Goal: Task Accomplishment & Management: Use online tool/utility

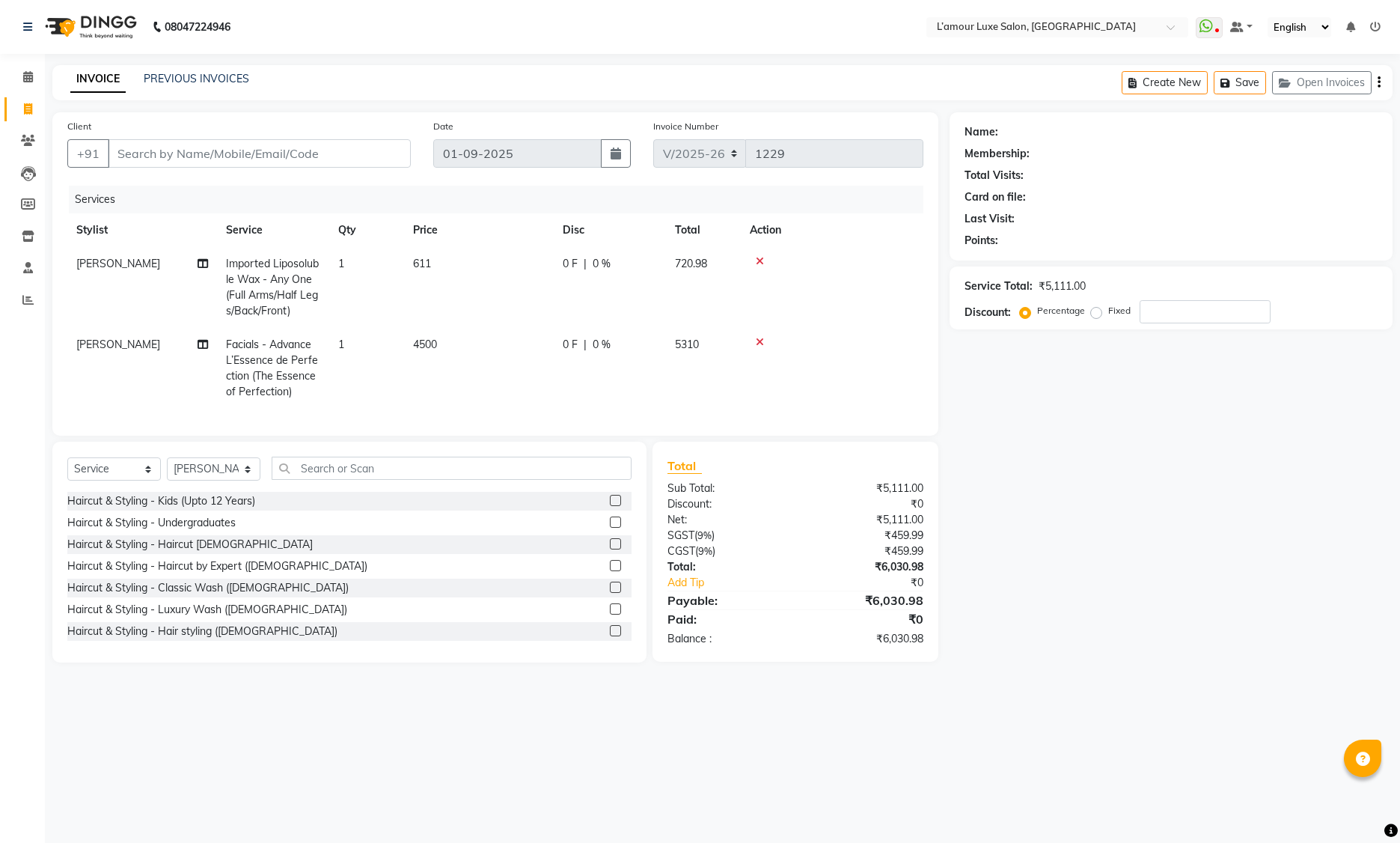
select select "7325"
select select "service"
select select "62894"
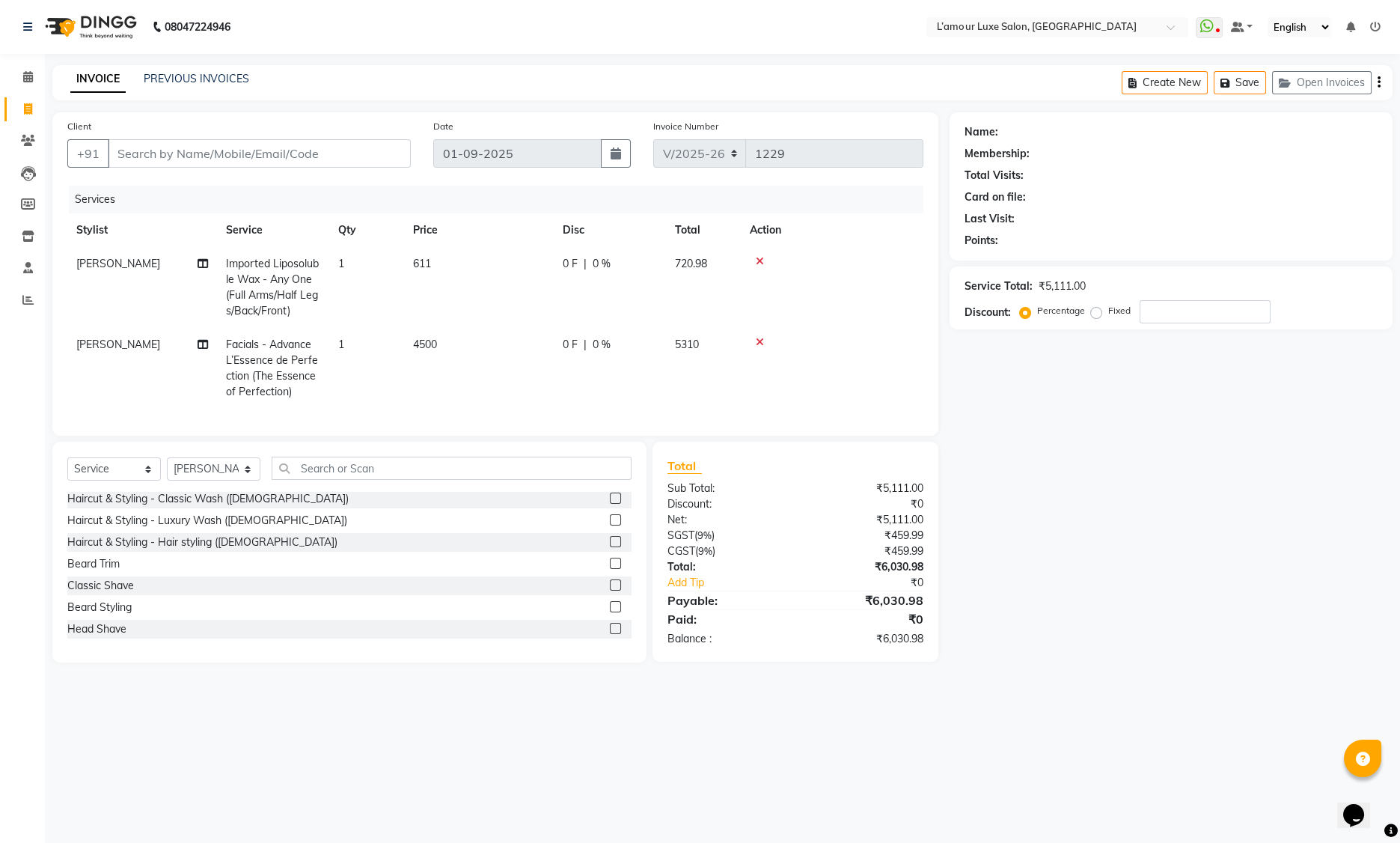
click at [363, 480] on input "text" at bounding box center [451, 468] width 360 height 23
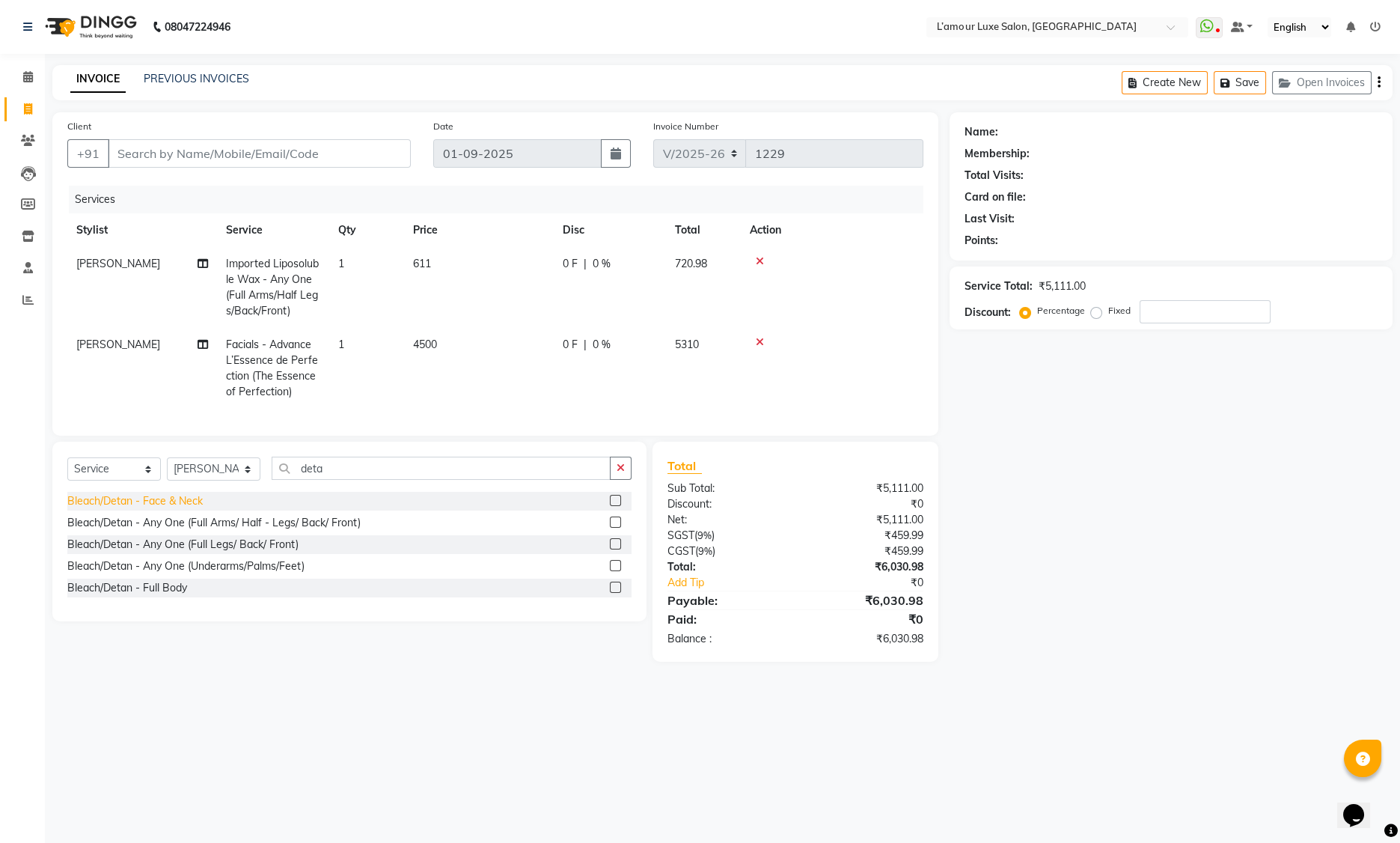
type input "deta"
click at [168, 509] on div "Bleach/Detan - Face & Neck" at bounding box center [135, 501] width 135 height 16
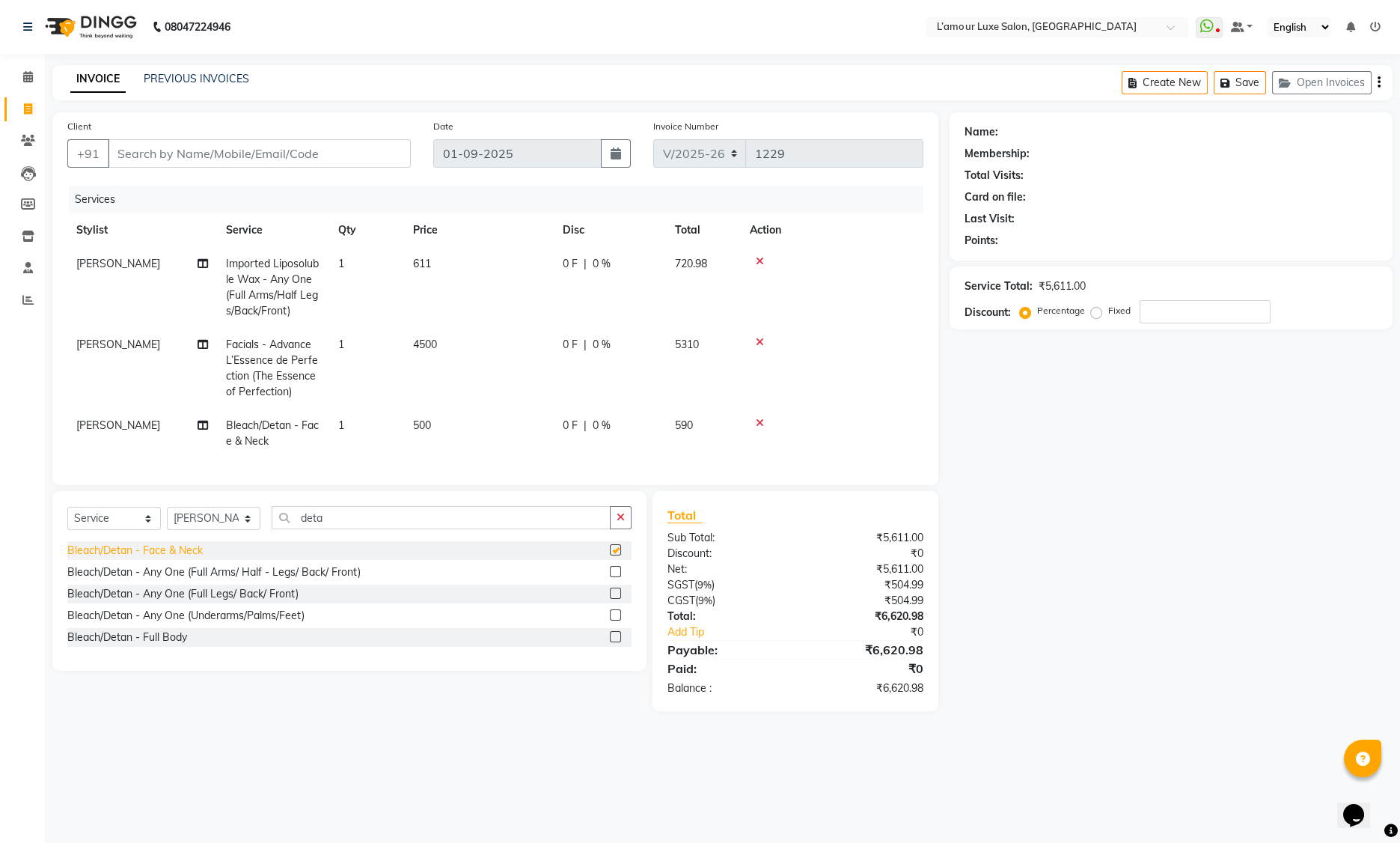
checkbox input "false"
click at [360, 332] on td "1" at bounding box center [366, 368] width 75 height 81
select select "62894"
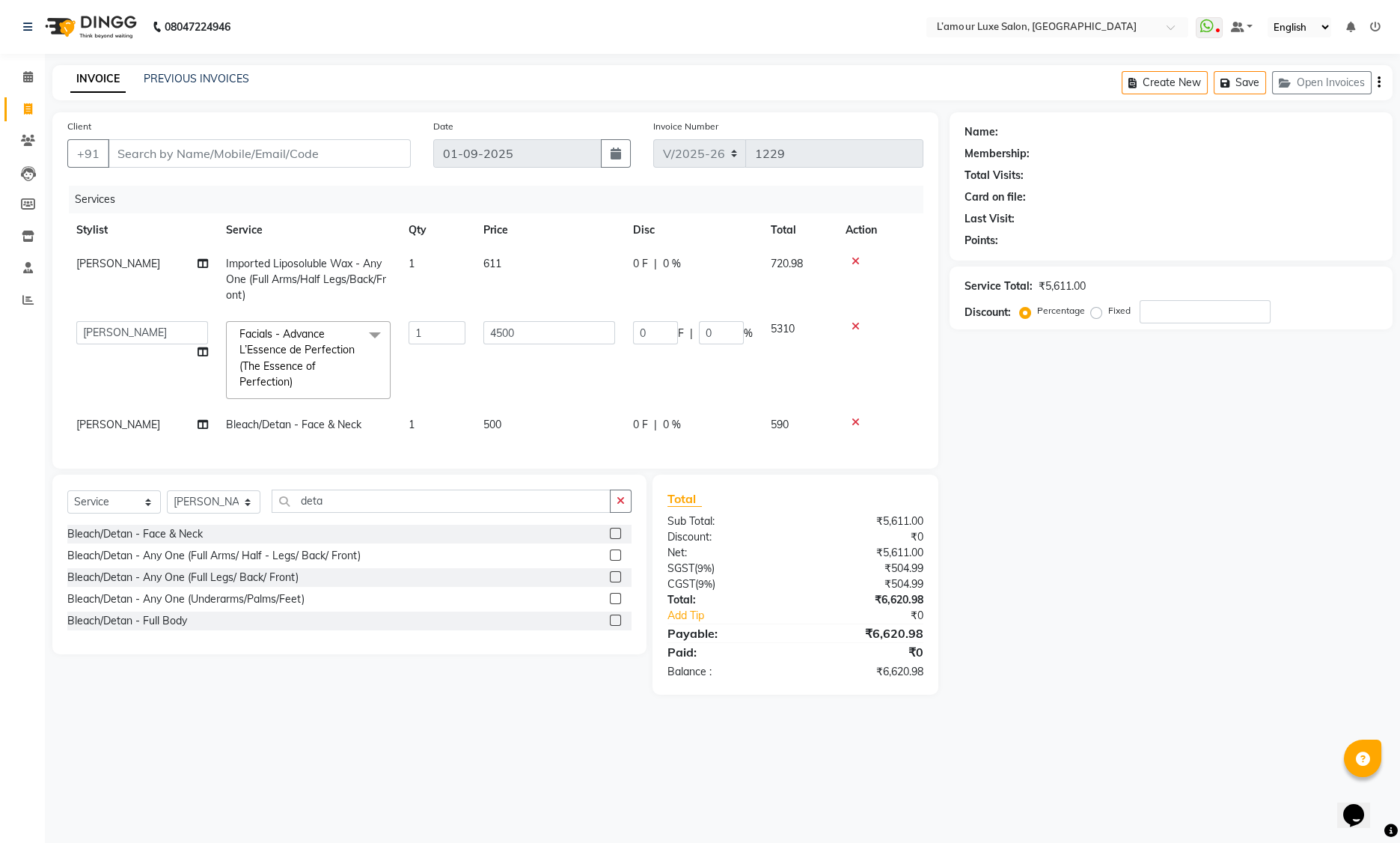
click at [352, 206] on div "Services" at bounding box center [501, 200] width 865 height 28
click at [895, 362] on td at bounding box center [880, 360] width 87 height 95
click at [1207, 306] on input "number" at bounding box center [1205, 312] width 131 height 23
type input "2"
type input "90"
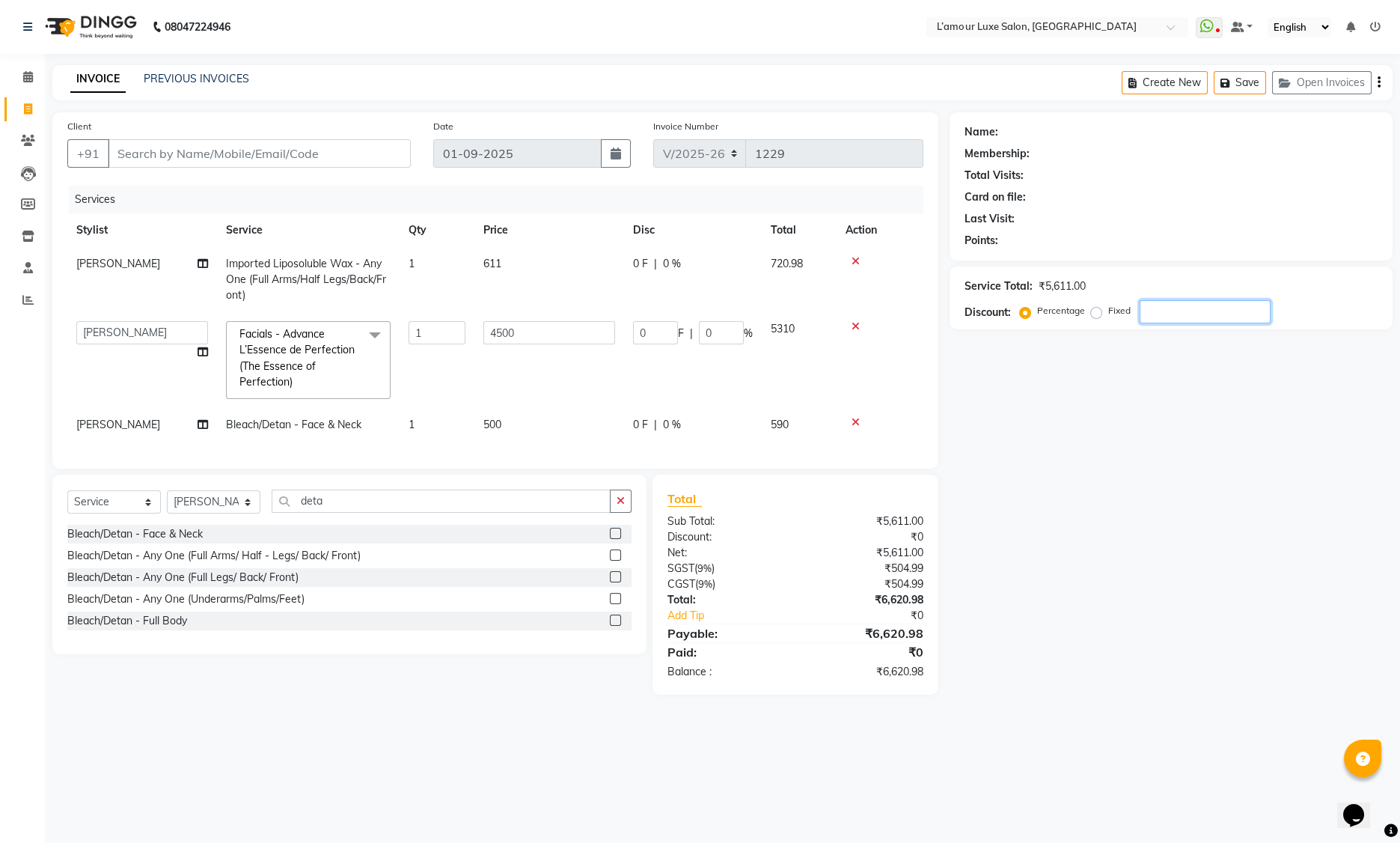
type input "2"
type input "20"
type input "900"
type input "20"
type input "2"
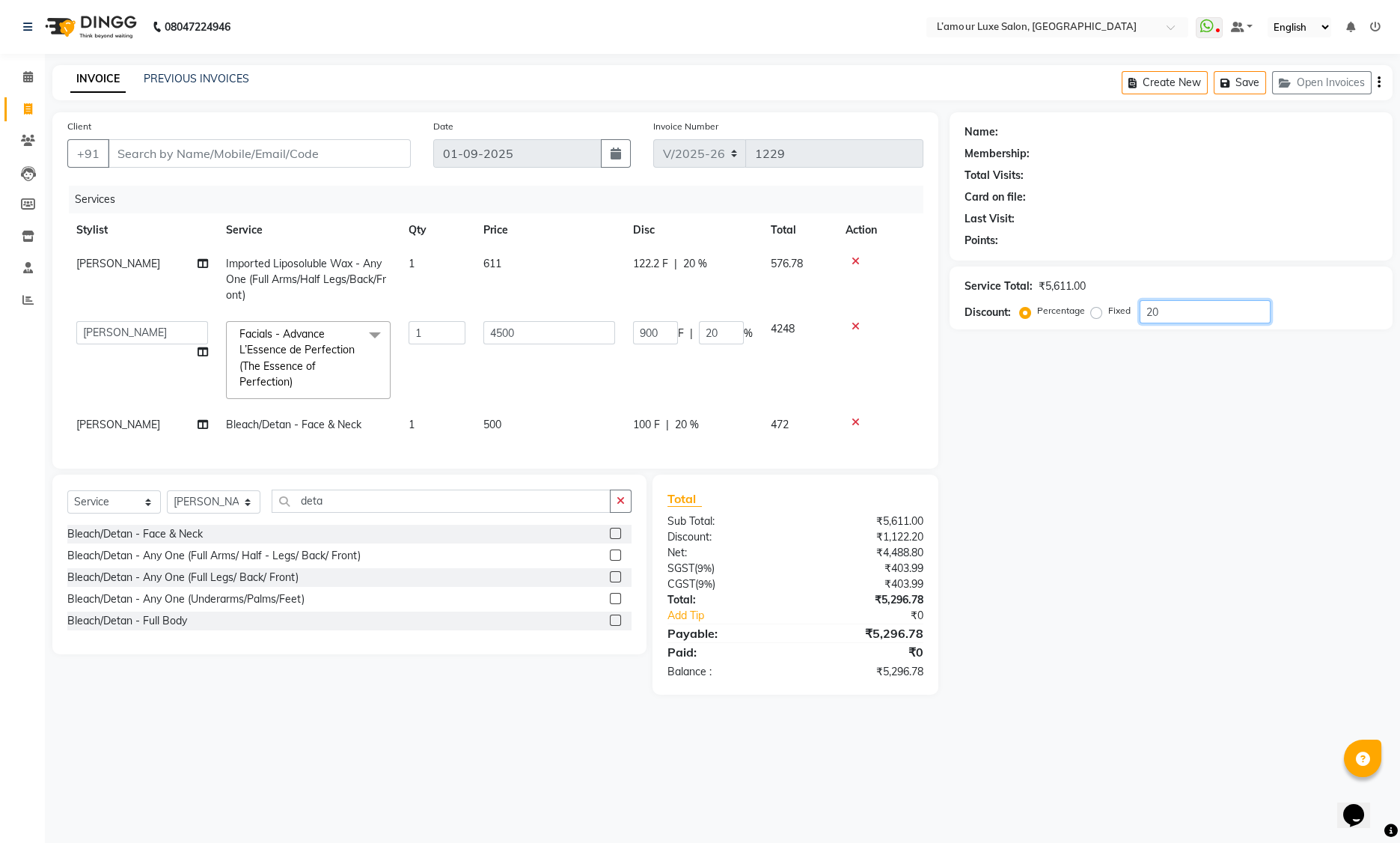
type input "90"
type input "2"
type input "0"
click at [1243, 457] on div "Name: Membership: Total Visits: Card on file: Last Visit: Points: Service Total…" at bounding box center [1176, 403] width 454 height 583
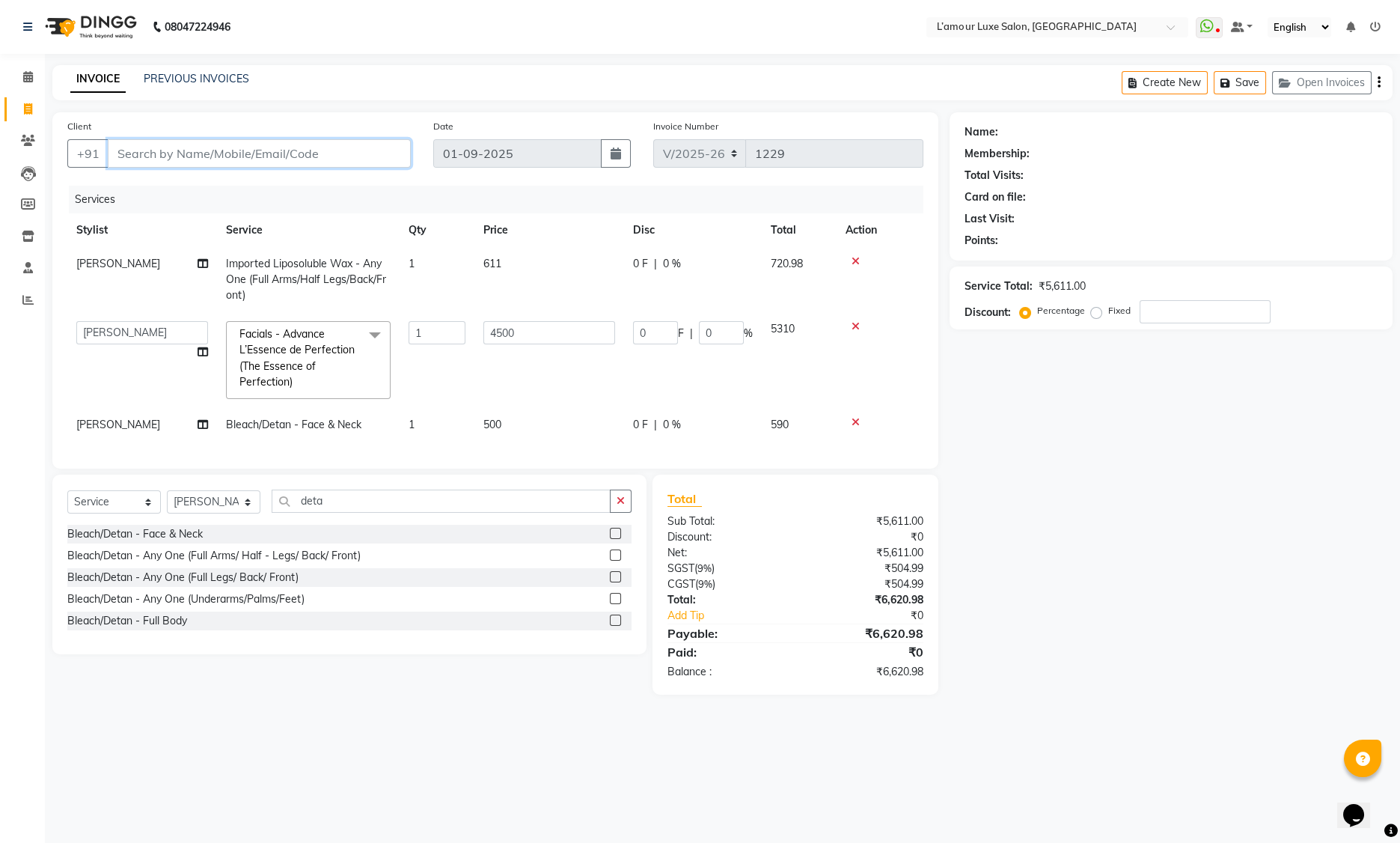
click at [245, 160] on input "Client" at bounding box center [259, 153] width 303 height 29
type input "s"
type input "0"
click at [175, 188] on ngb-highlight "7028323618" at bounding box center [212, 188] width 75 height 15
type input "7028323618"
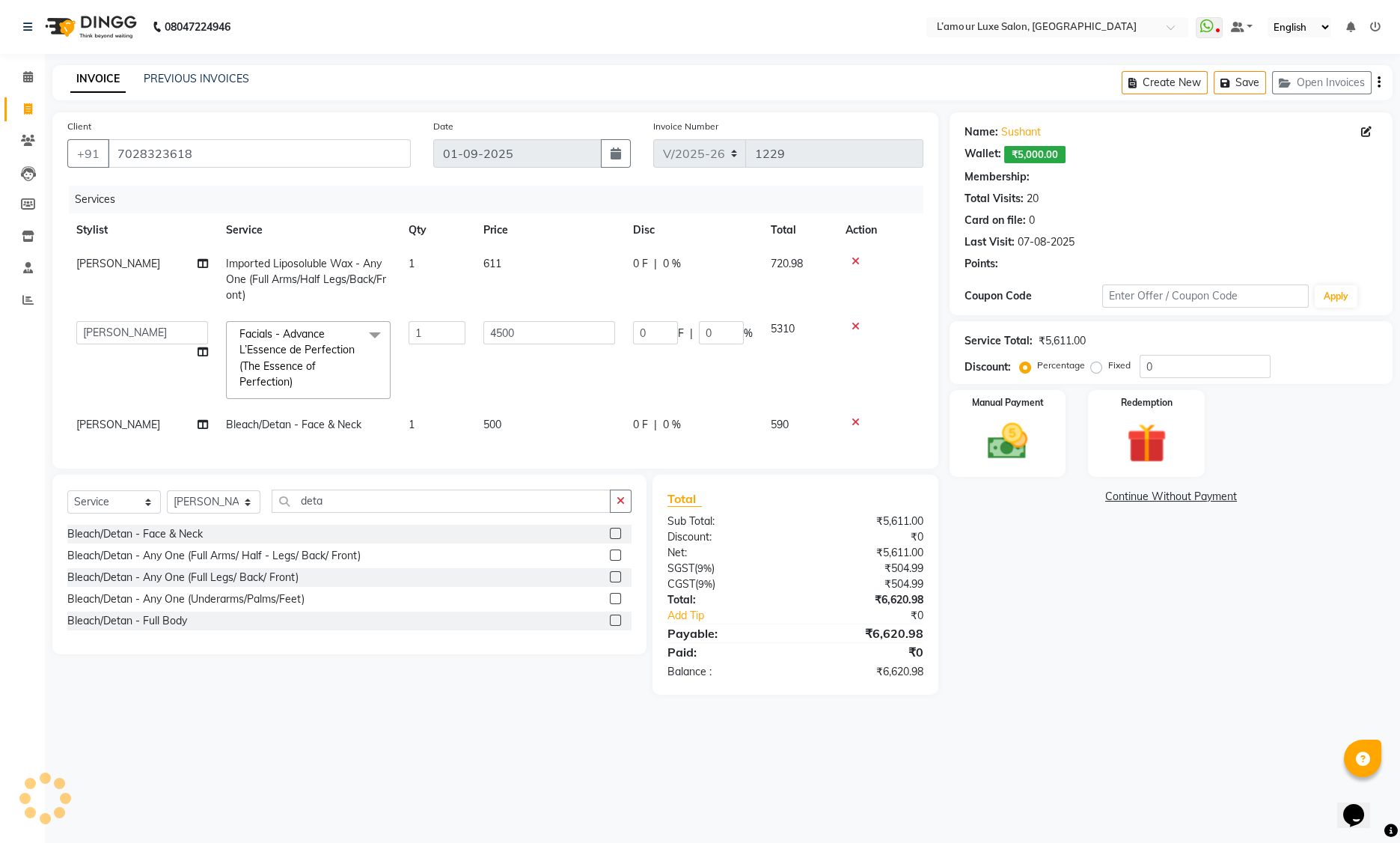
type input "900"
type input "20"
select select "1: Object"
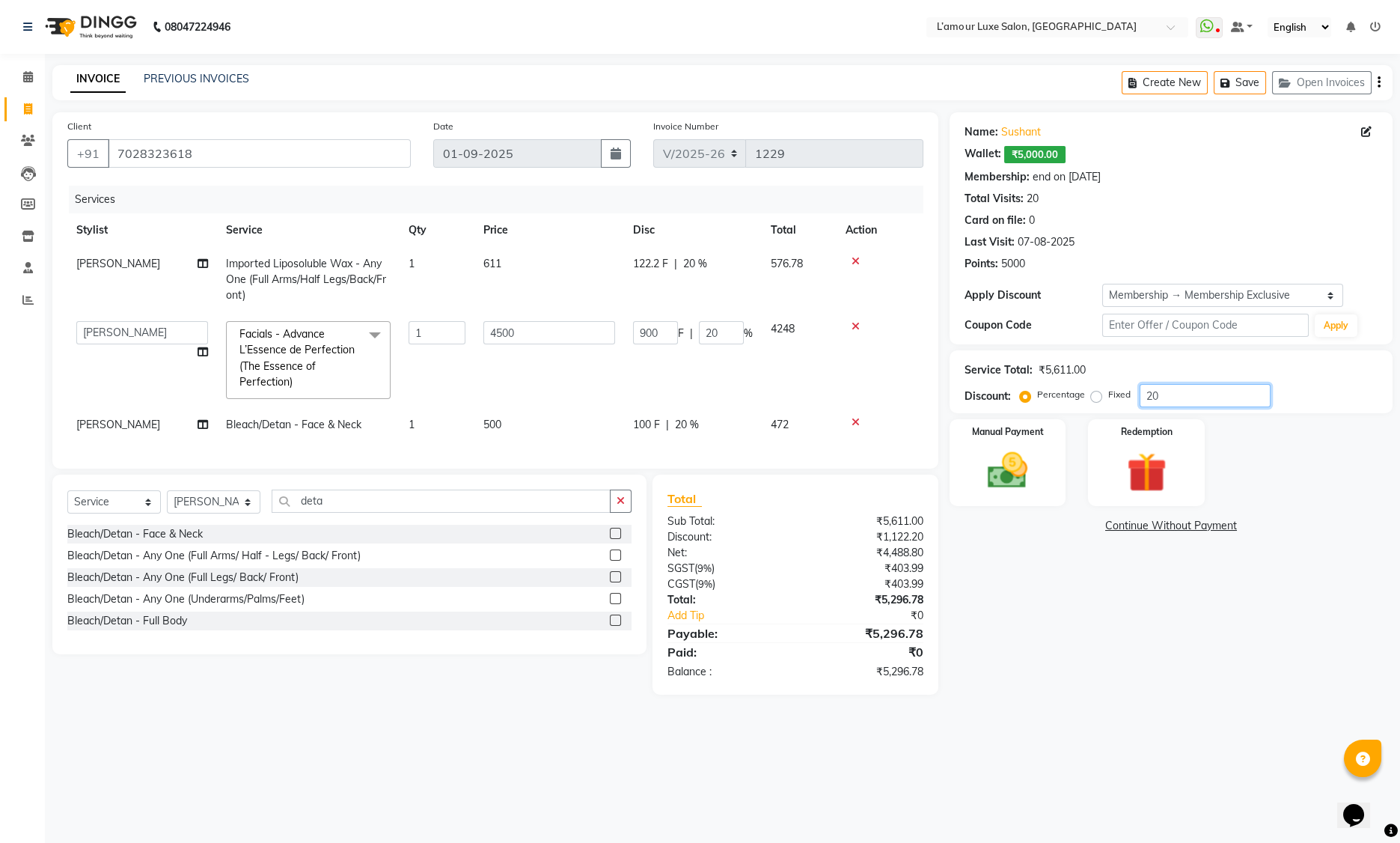
click at [1192, 398] on input "20" at bounding box center [1205, 395] width 131 height 23
type input "2"
type input "90"
type input "2"
type input "0"
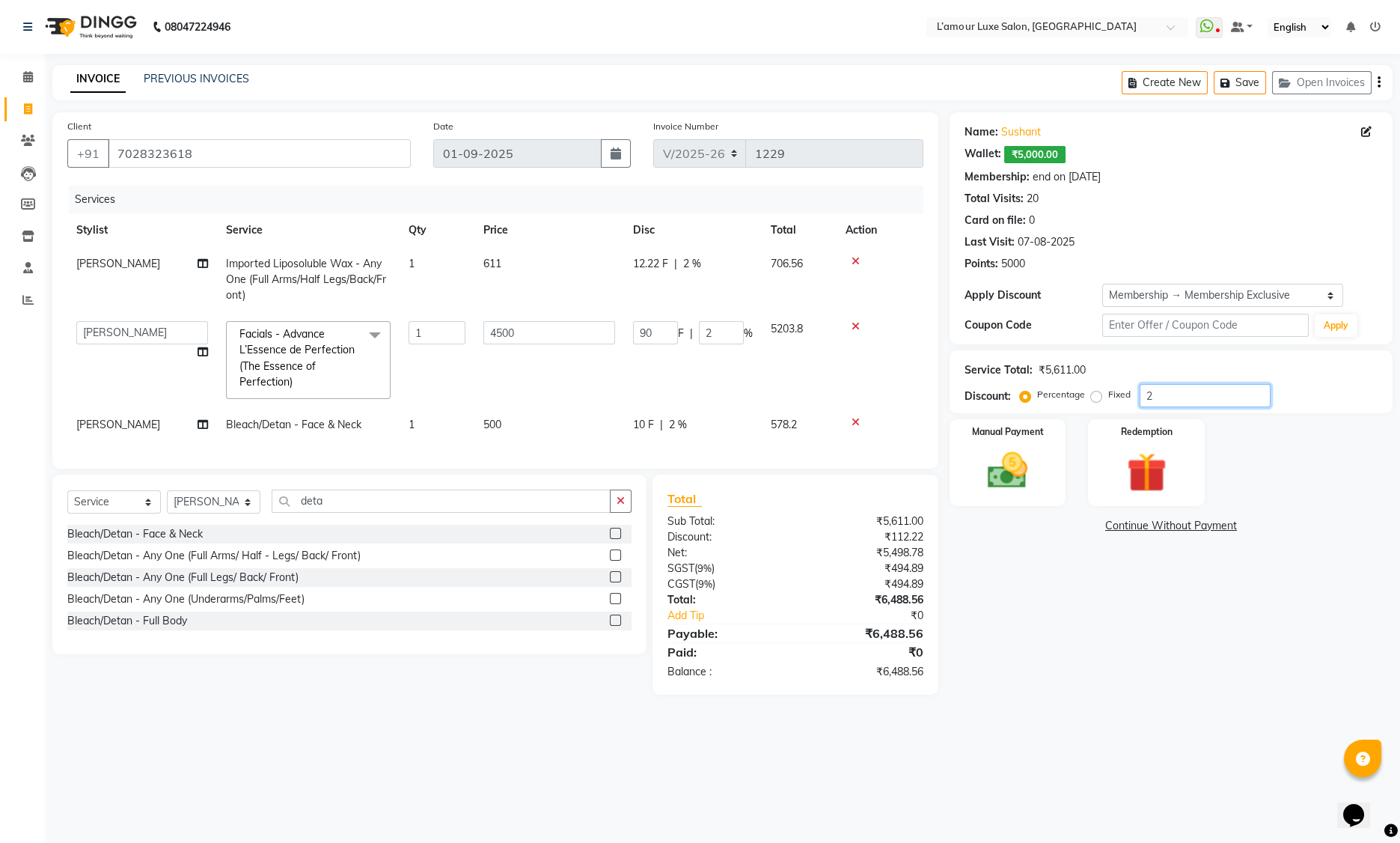
type input "0"
click at [1077, 687] on div "Name: [PERSON_NAME]: ₹5,000.00 Membership: end on [DATE] Total Visits: 20 Card …" at bounding box center [1176, 403] width 454 height 583
click at [898, 680] on div "₹6,620.98" at bounding box center [864, 672] width 139 height 16
click at [1075, 638] on div "Name: [PERSON_NAME]: ₹5,000.00 Membership: end on [DATE] Total Visits: 20 Card …" at bounding box center [1176, 403] width 454 height 583
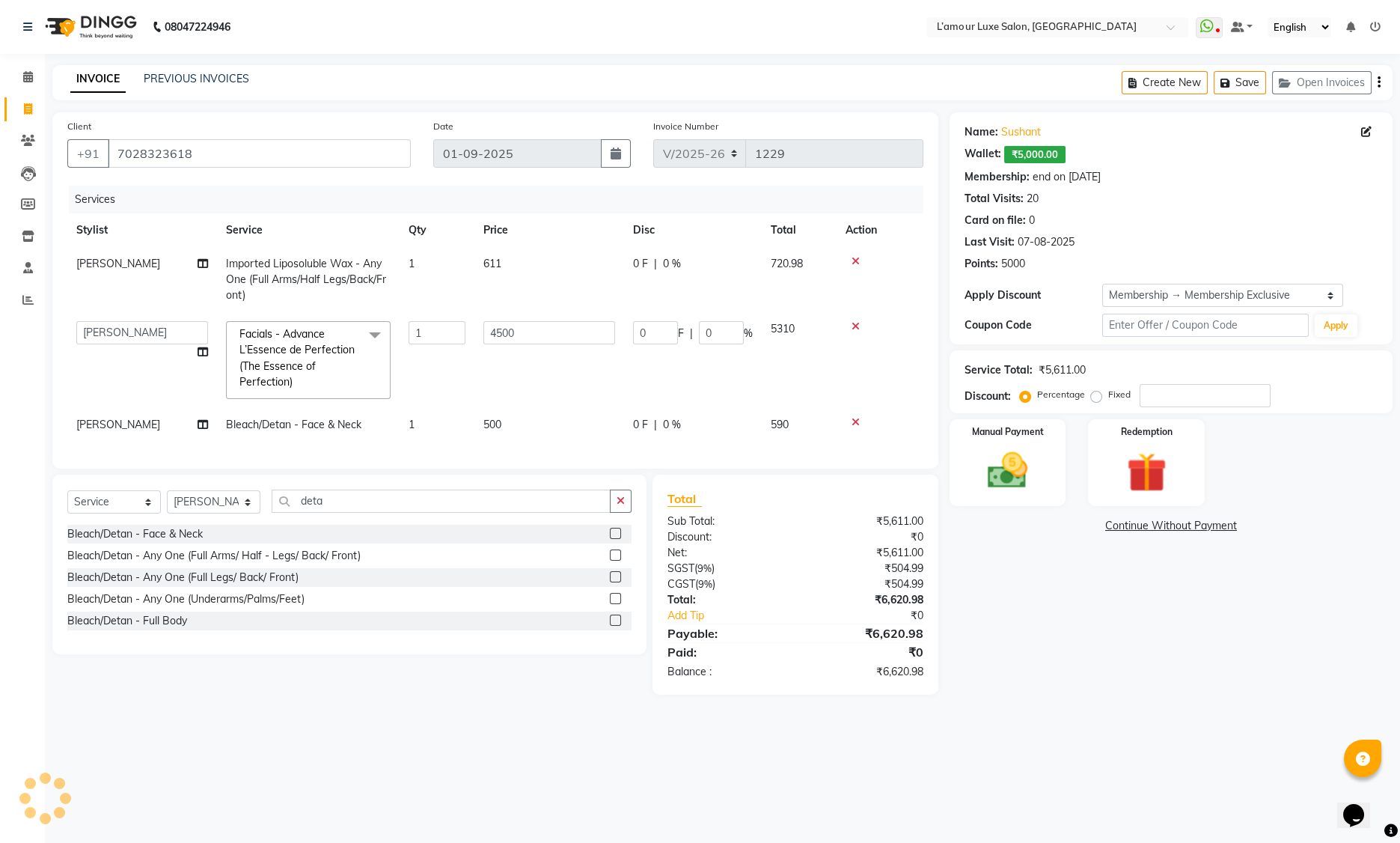
click at [1021, 695] on div "Name: [PERSON_NAME]: ₹5,000.00 Membership: end on [DATE] Total Visits: 20 Card …" at bounding box center [1176, 403] width 454 height 583
click at [969, 705] on main "INVOICE PREVIOUS INVOICES Create New Save Open Invoices Client [PHONE_NUMBER] D…" at bounding box center [722, 391] width 1355 height 652
click at [173, 155] on input "7028323618" at bounding box center [259, 153] width 303 height 29
click at [1032, 468] on img at bounding box center [1009, 471] width 68 height 48
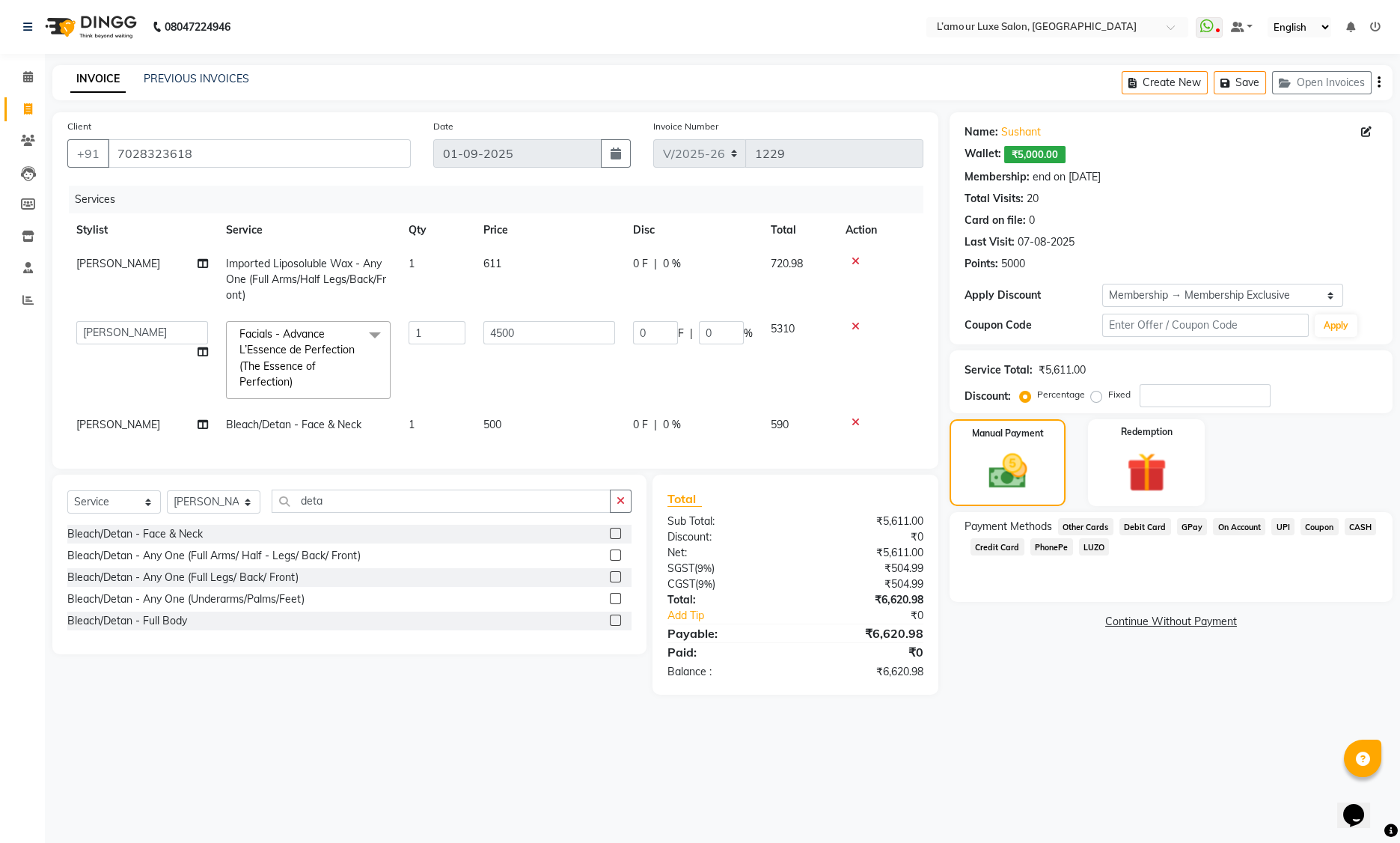
click at [1198, 525] on span "GPay" at bounding box center [1192, 527] width 30 height 17
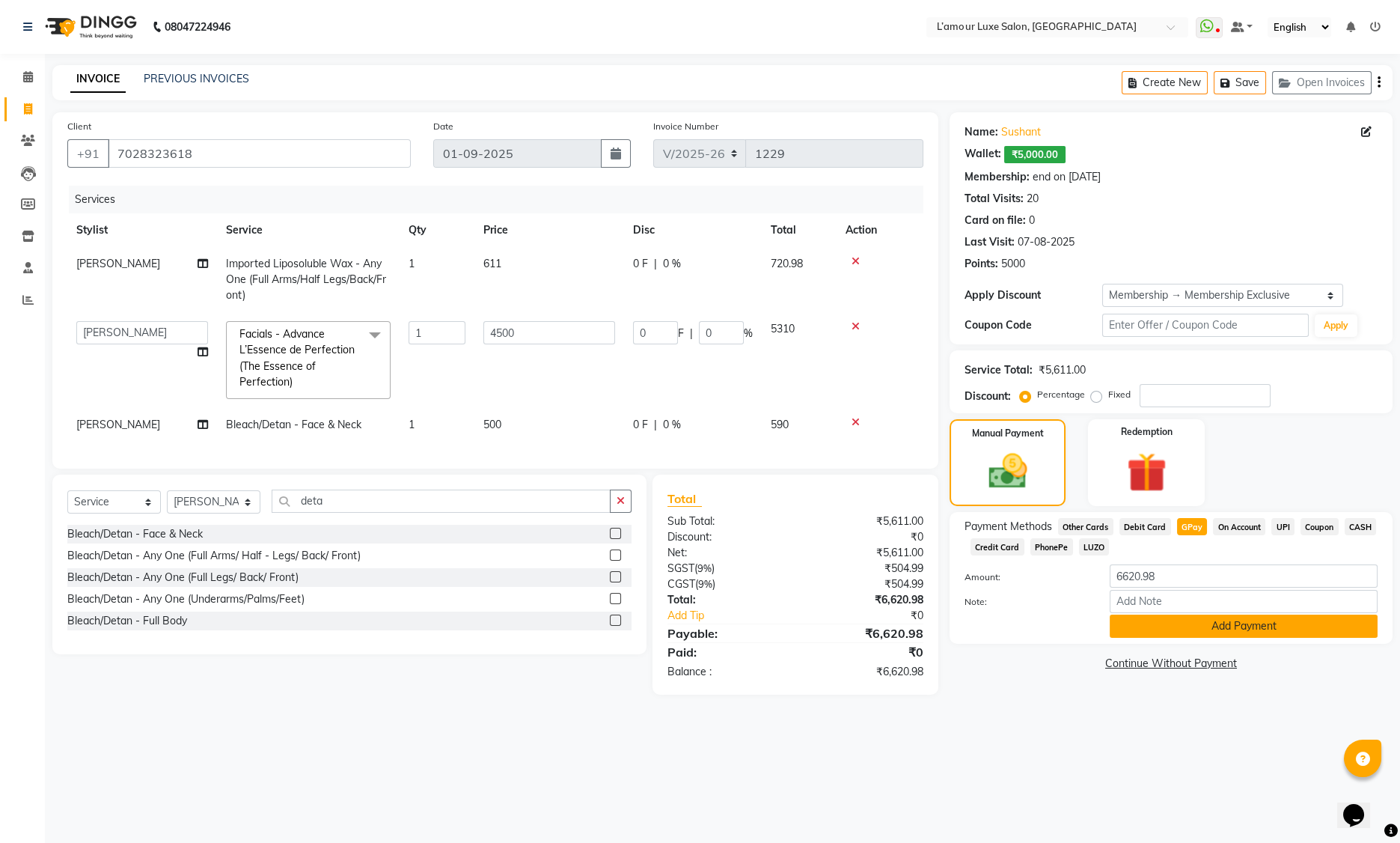
click at [1197, 633] on button "Add Payment" at bounding box center [1244, 626] width 268 height 23
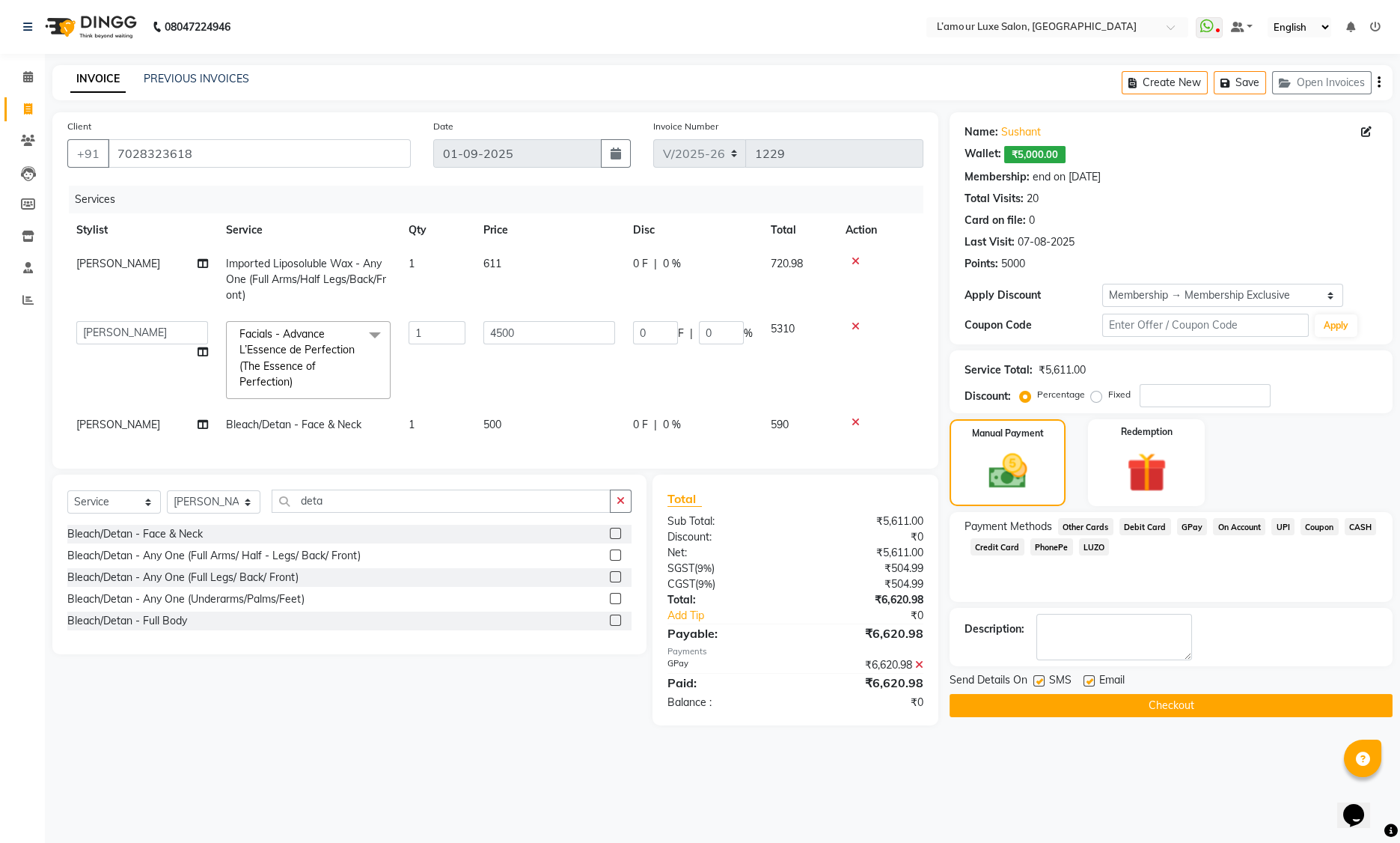
click at [1133, 704] on button "Checkout" at bounding box center [1171, 705] width 443 height 23
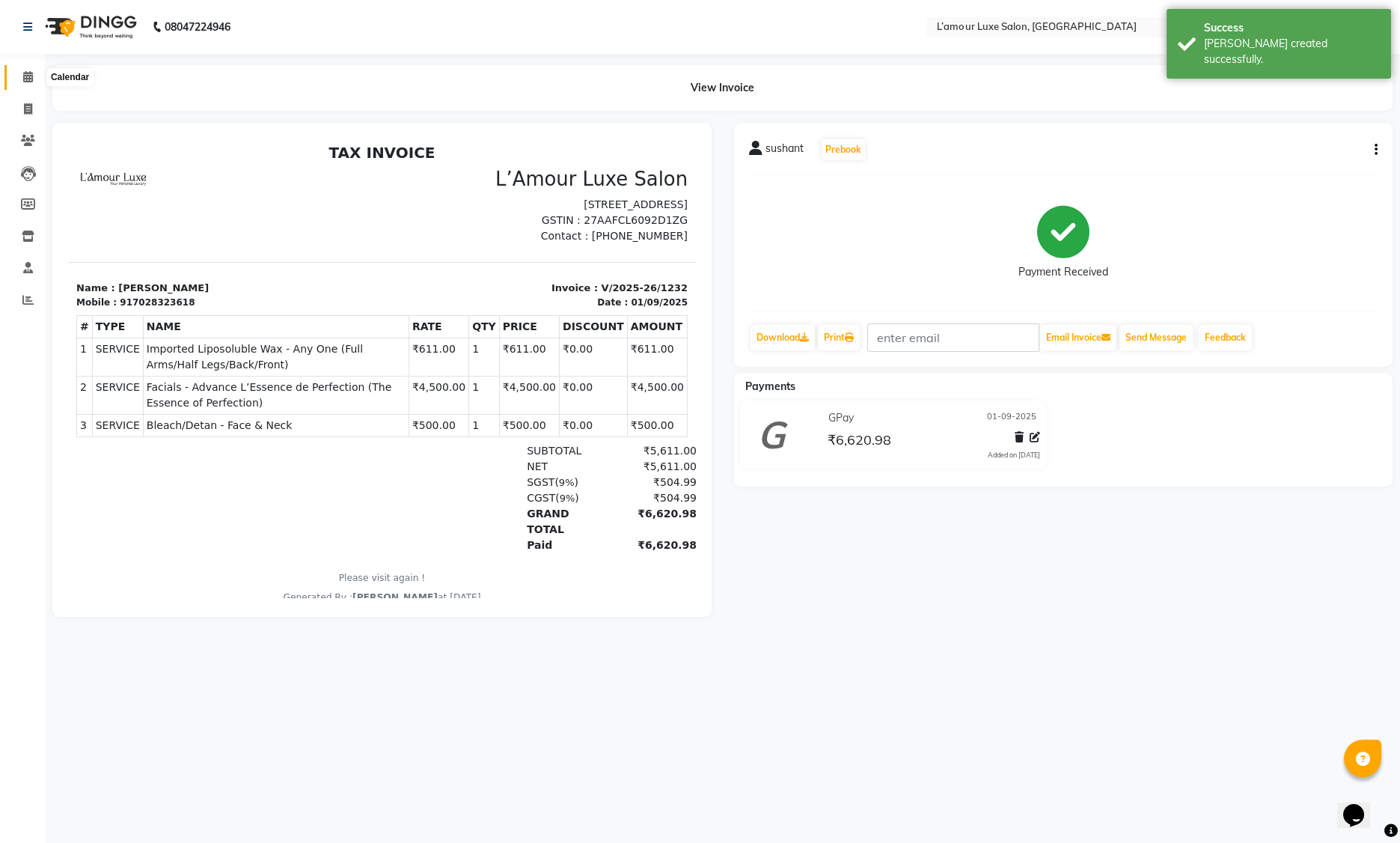
click at [26, 75] on icon at bounding box center [28, 76] width 10 height 11
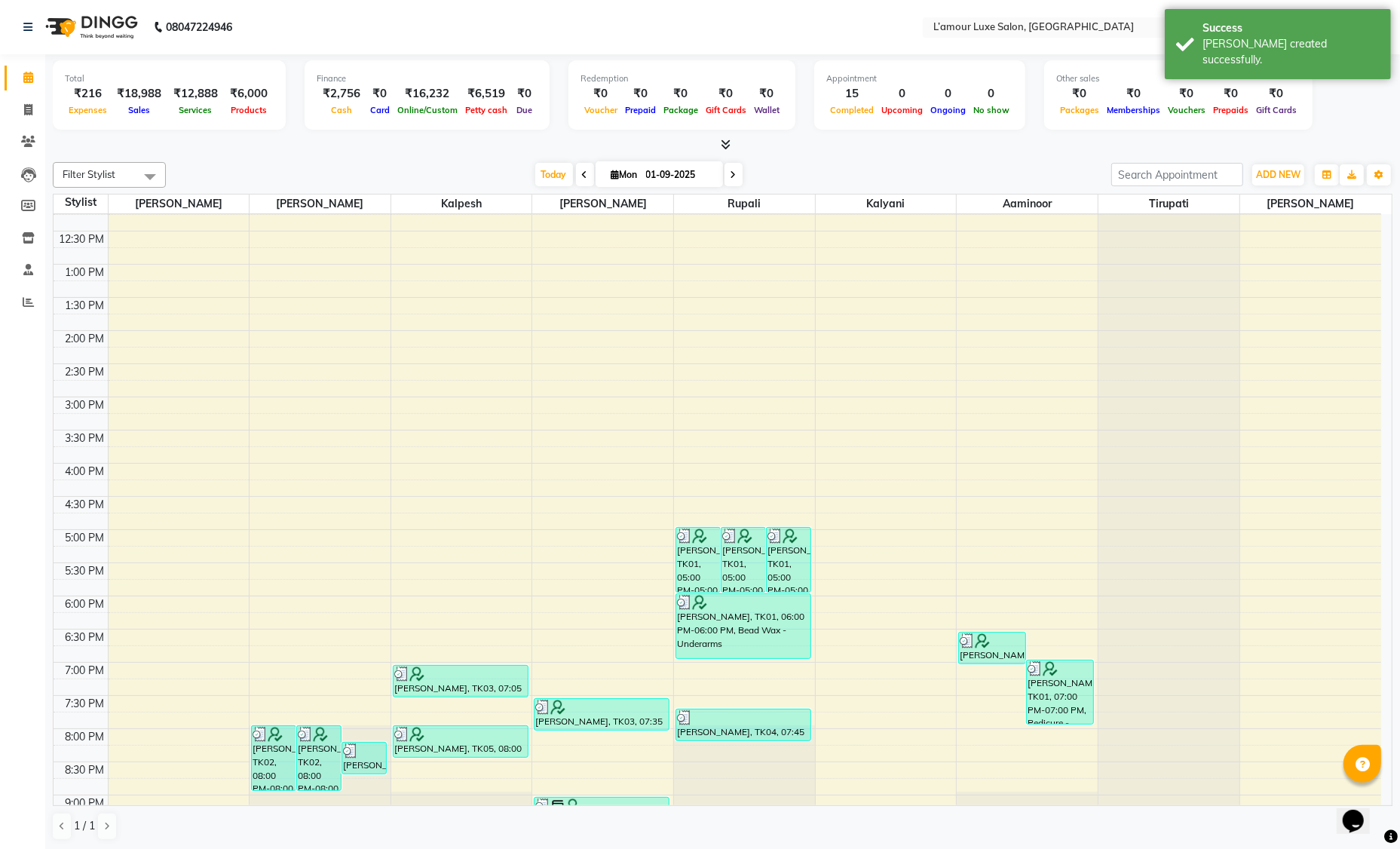
scroll to position [266, 0]
